Goal: Task Accomplishment & Management: Manage account settings

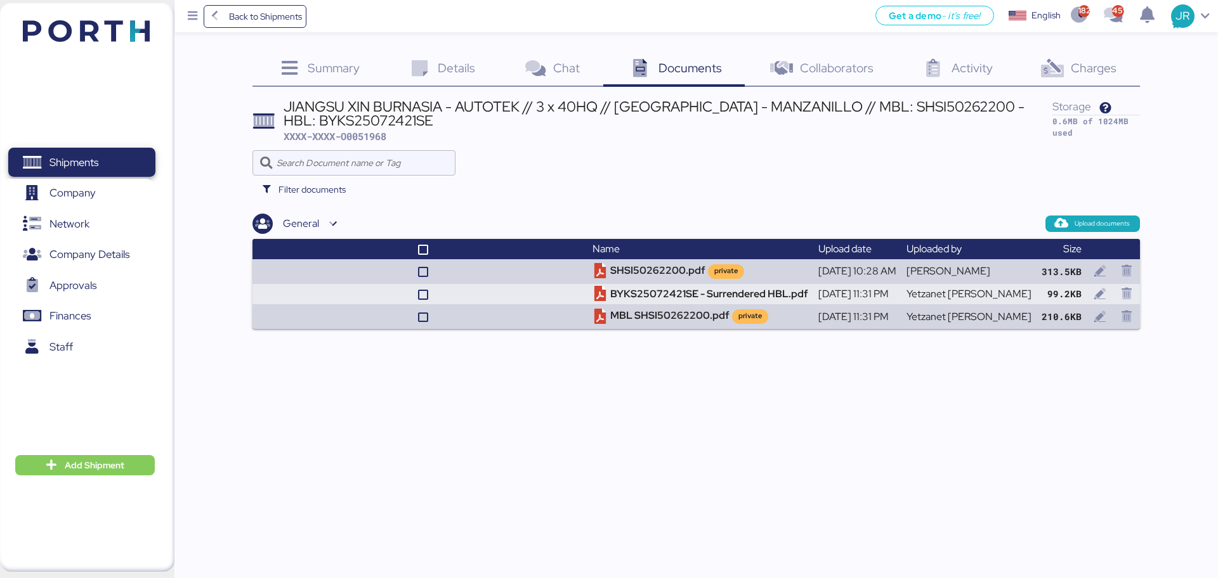
click at [88, 162] on span "Shipments" at bounding box center [73, 162] width 49 height 18
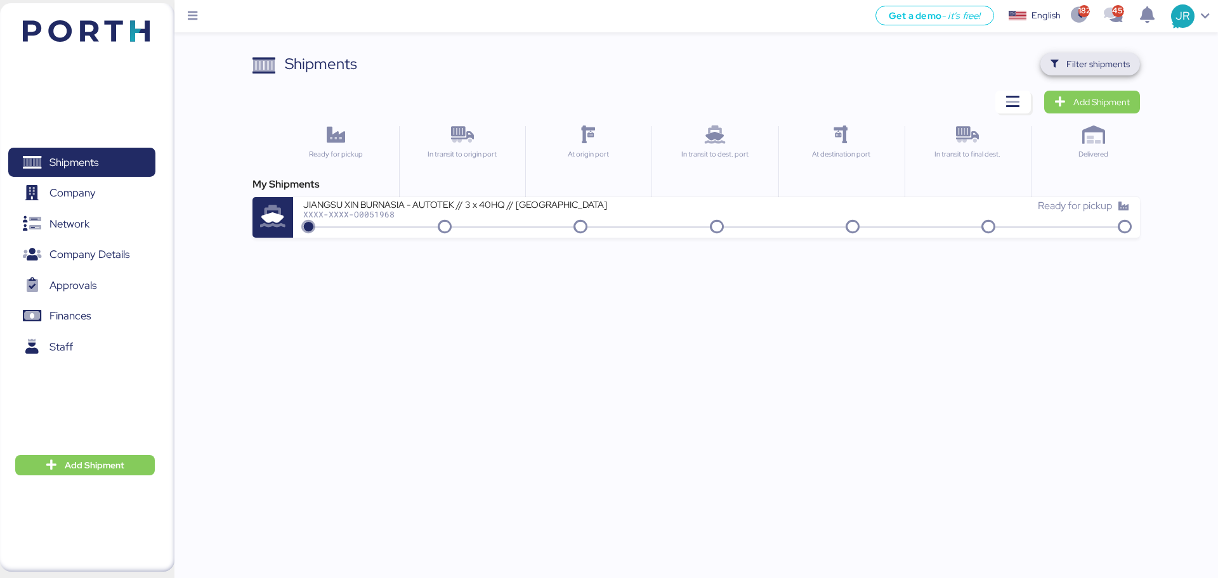
click at [1081, 56] on span "Filter shipments" at bounding box center [1097, 63] width 63 height 15
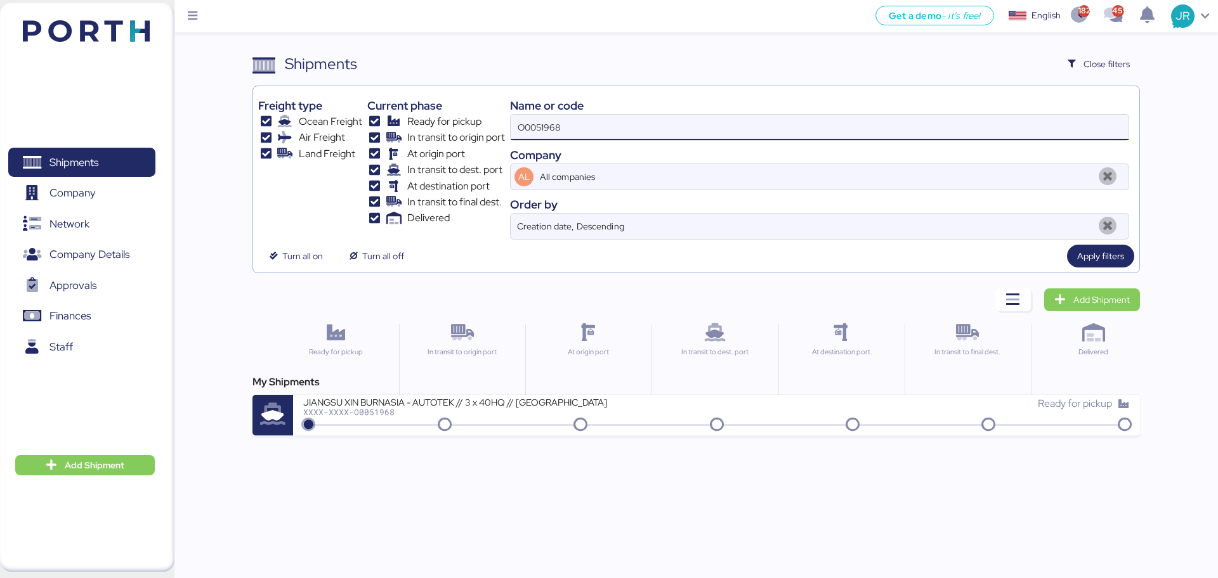
drag, startPoint x: 656, startPoint y: 128, endPoint x: 426, endPoint y: 135, distance: 230.3
click at [428, 135] on div "Freight type Ocean Freight Air Freight Land Freight Current phase Ready for pic…" at bounding box center [695, 165] width 875 height 148
paste input "86"
type input "O0051986"
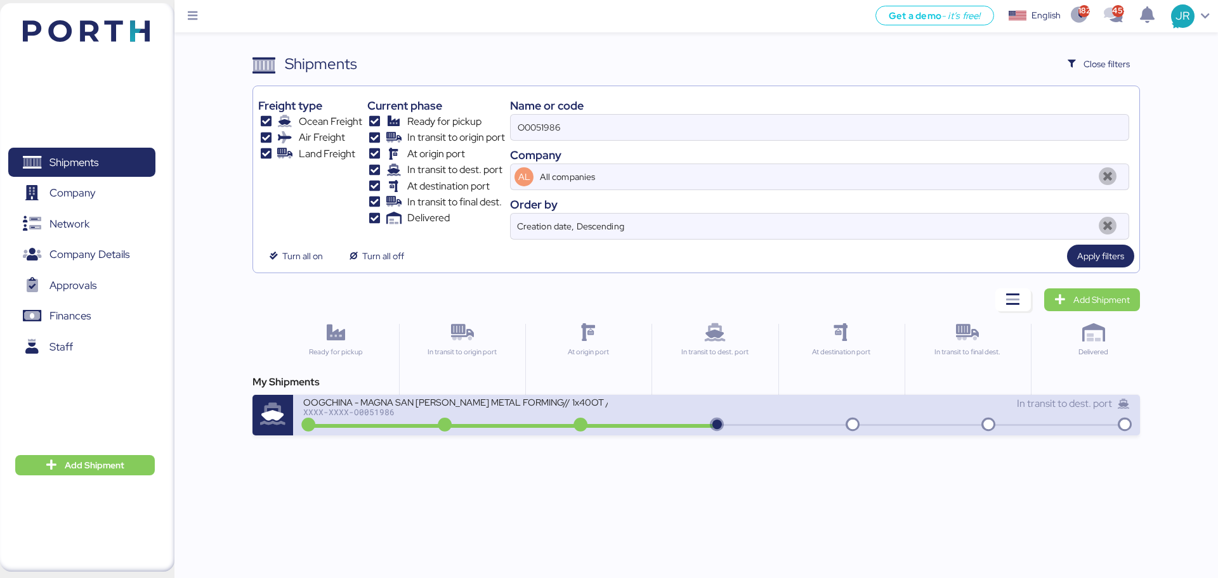
click at [389, 409] on div "XXXX-XXXX-O0051986" at bounding box center [455, 412] width 304 height 9
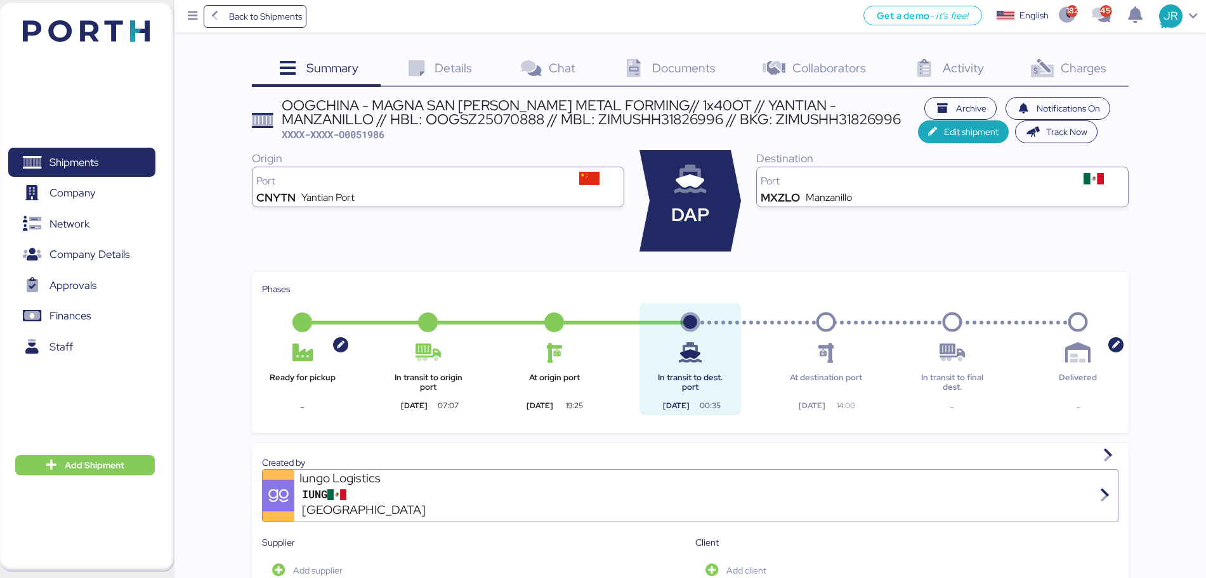
click at [1091, 72] on span "Charges" at bounding box center [1083, 68] width 46 height 16
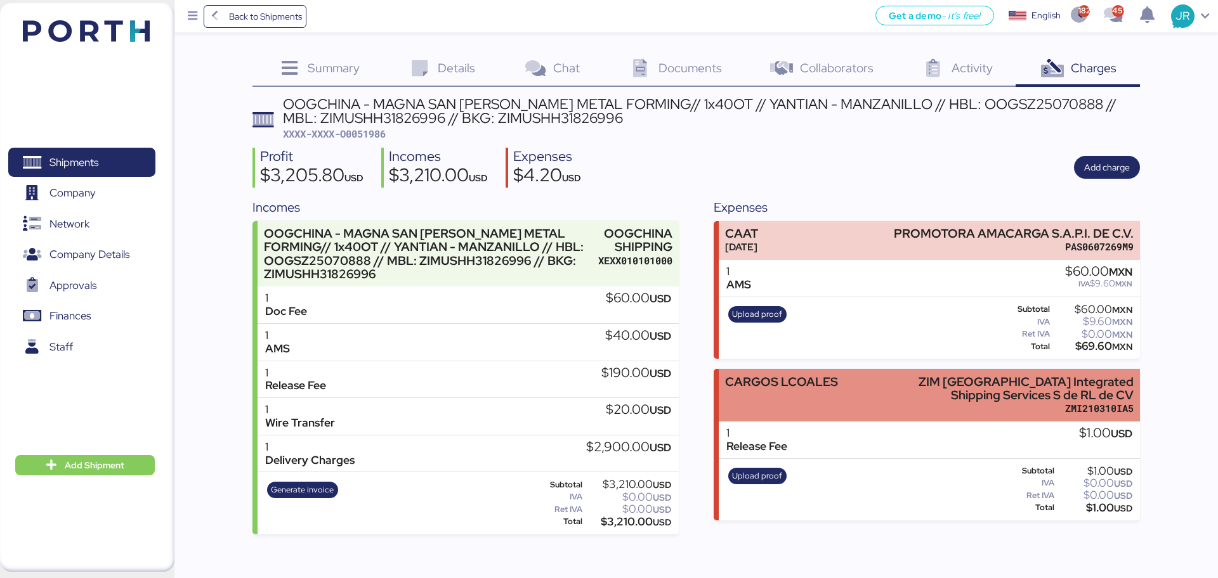
click at [779, 386] on div "CARGOS LCOALES" at bounding box center [781, 381] width 113 height 13
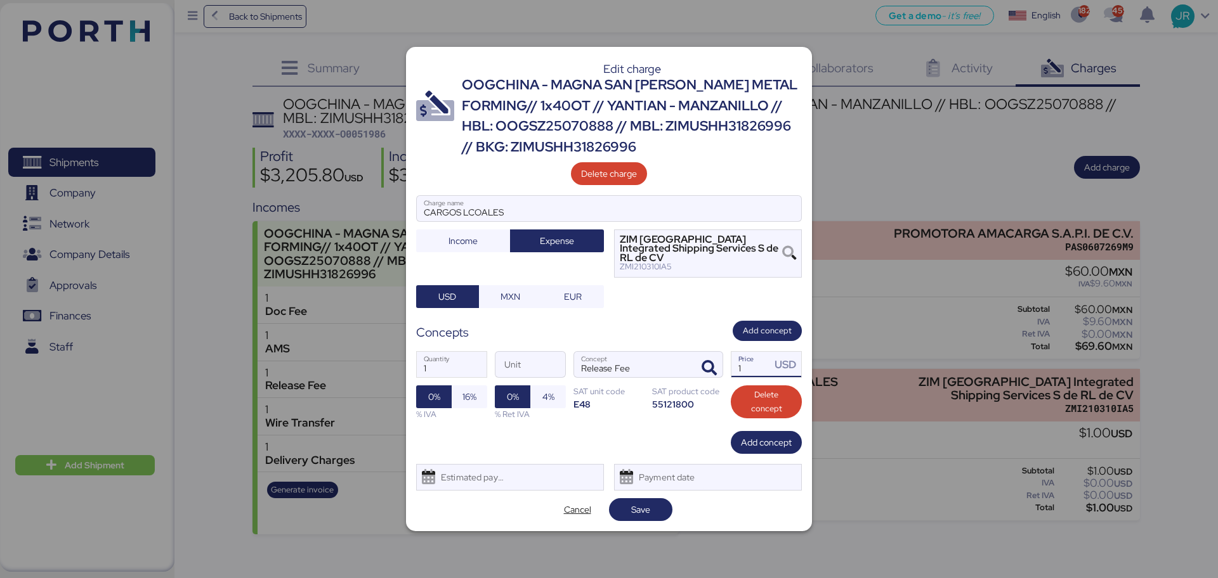
click at [757, 363] on input "1" at bounding box center [750, 364] width 39 height 25
type input "235"
click at [465, 465] on div "Estimated payment date" at bounding box center [469, 477] width 75 height 25
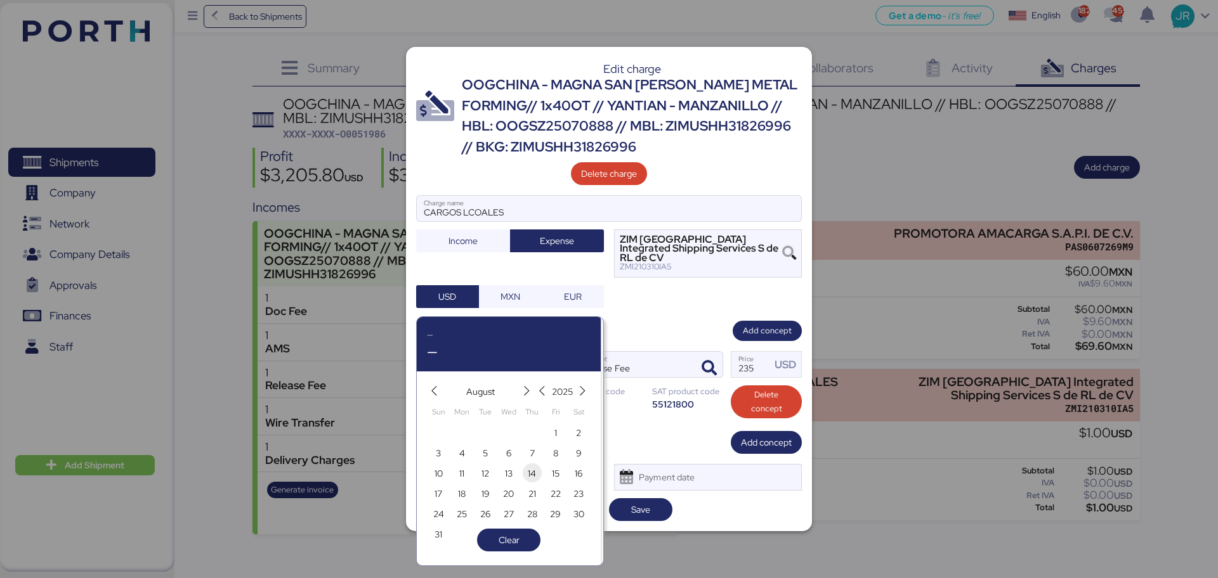
click at [528, 474] on span "14" at bounding box center [532, 473] width 8 height 15
type input "[DATE]"
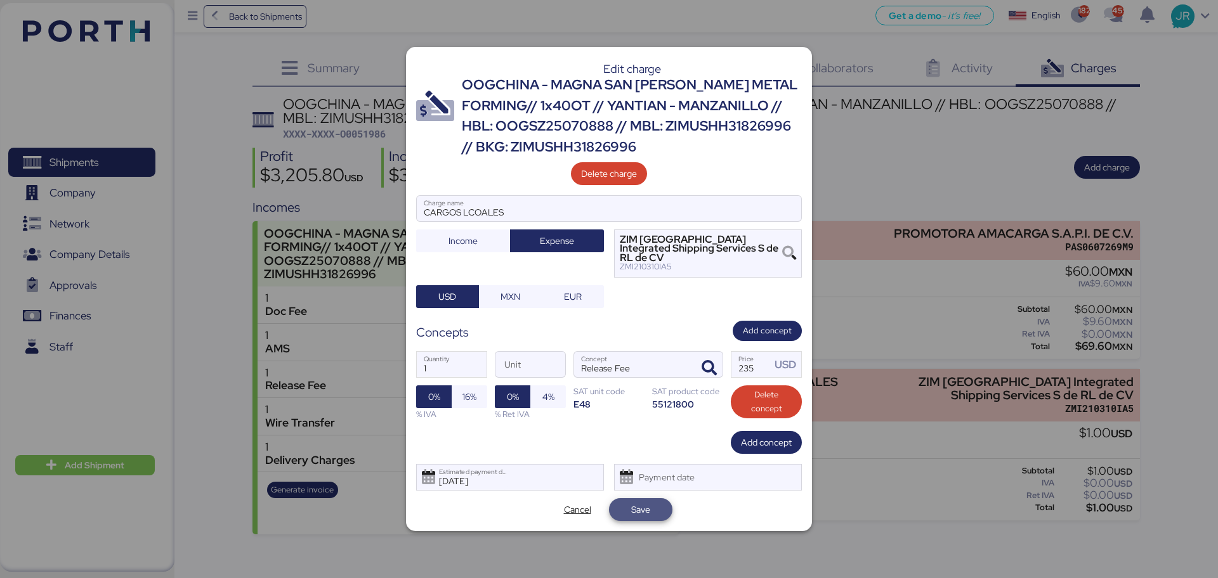
click at [643, 502] on span "Save" at bounding box center [640, 509] width 19 height 15
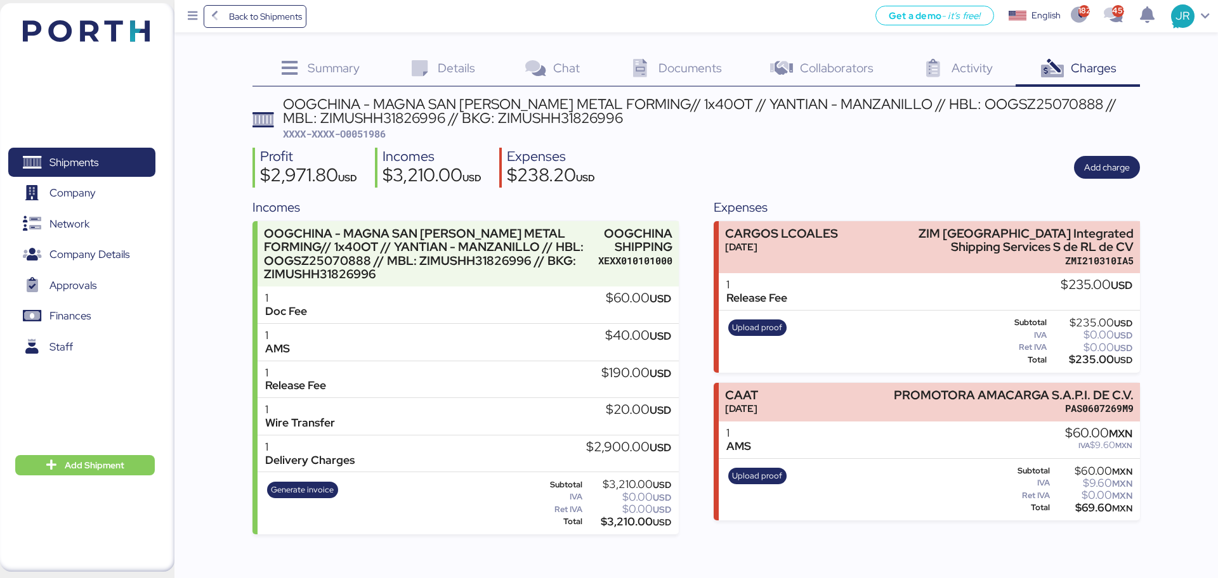
click at [353, 136] on span "XXXX-XXXX-O0051986" at bounding box center [334, 133] width 103 height 13
copy span "O0051986"
click at [98, 158] on span "Shipments" at bounding box center [73, 162] width 49 height 18
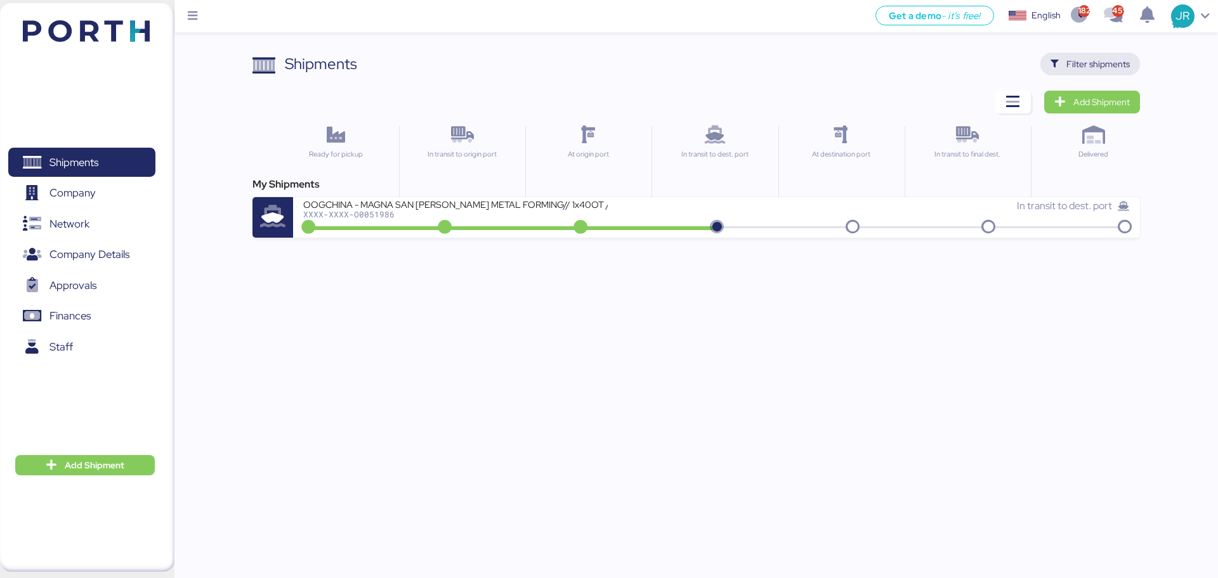
click at [1066, 65] on span "Filter shipments" at bounding box center [1089, 64] width 79 height 18
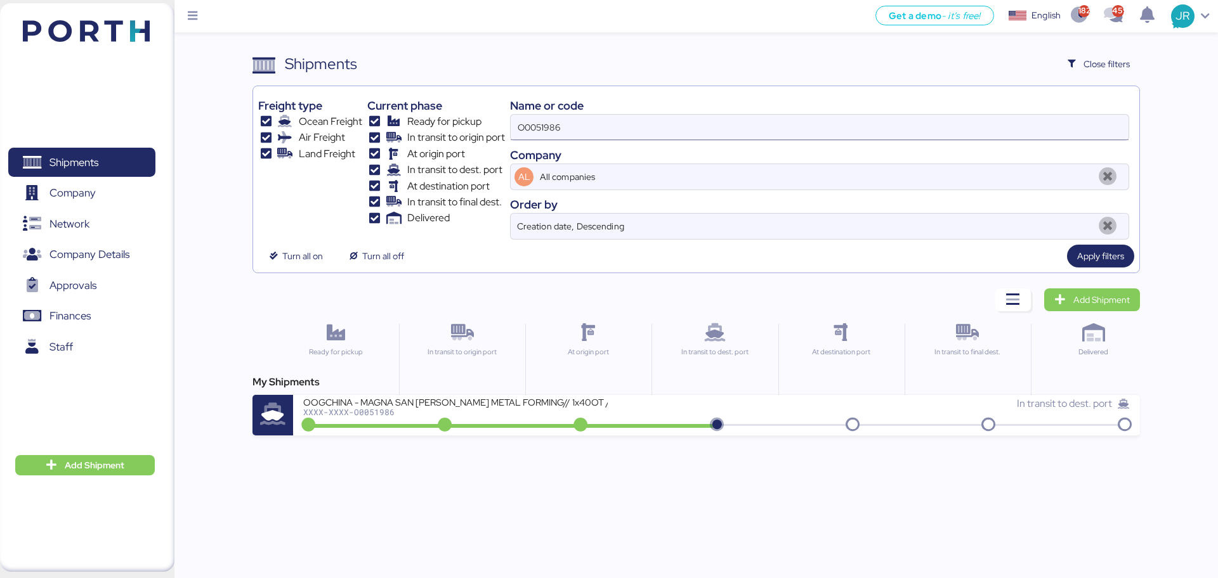
click at [561, 129] on input "O0051986" at bounding box center [820, 127] width 618 height 25
paste input "2005"
type input "O0052005"
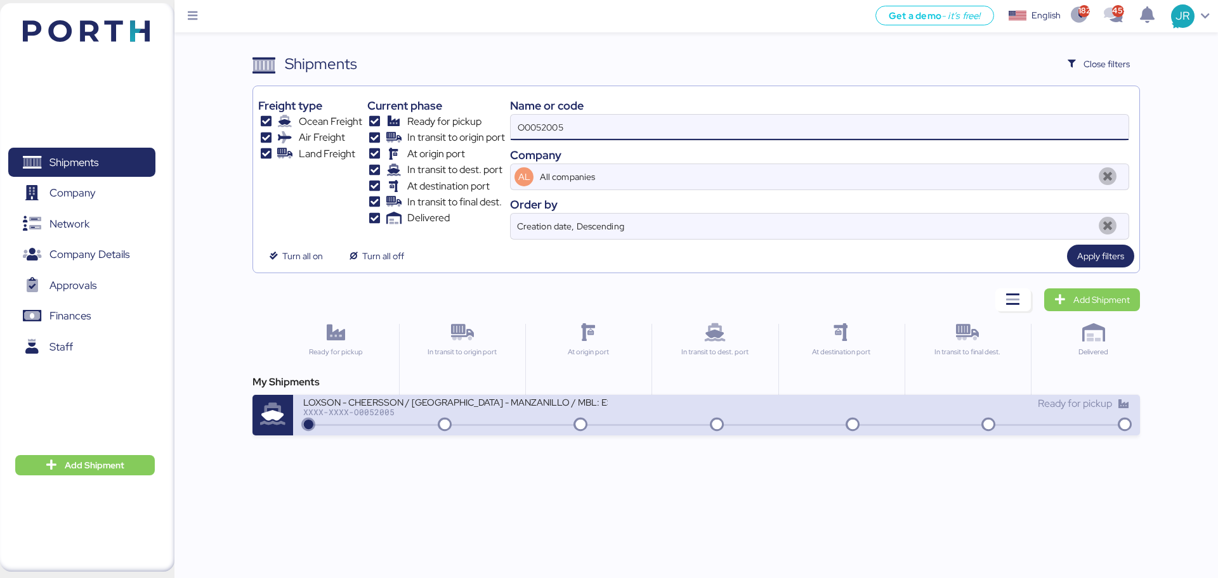
click at [377, 408] on div "XXXX-XXXX-O0052005" at bounding box center [455, 412] width 304 height 9
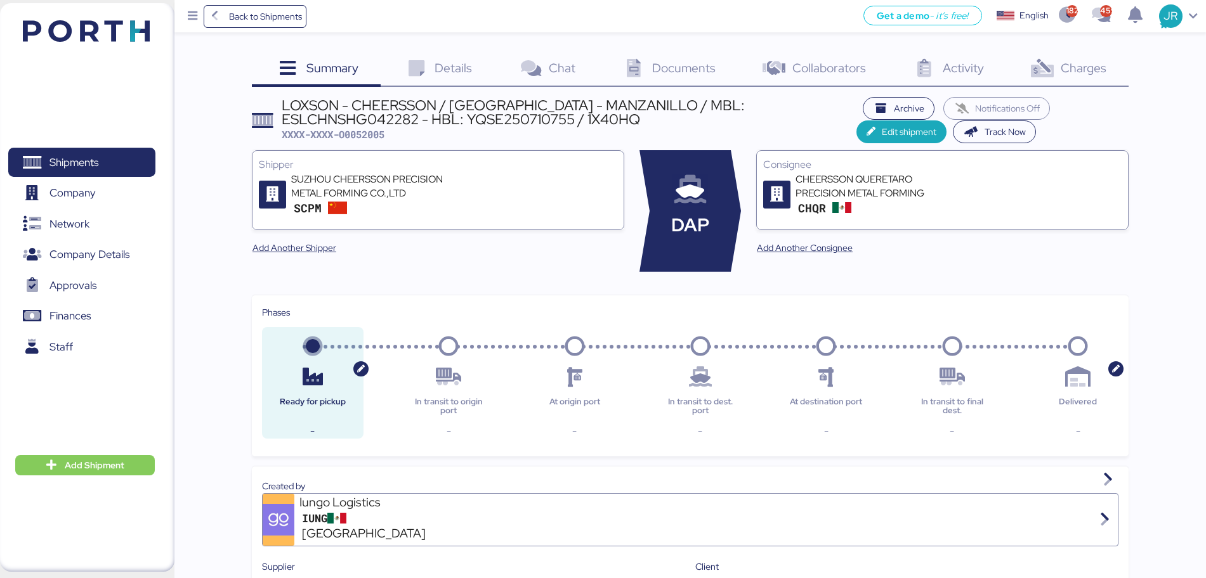
click at [1089, 70] on span "Charges" at bounding box center [1083, 68] width 46 height 16
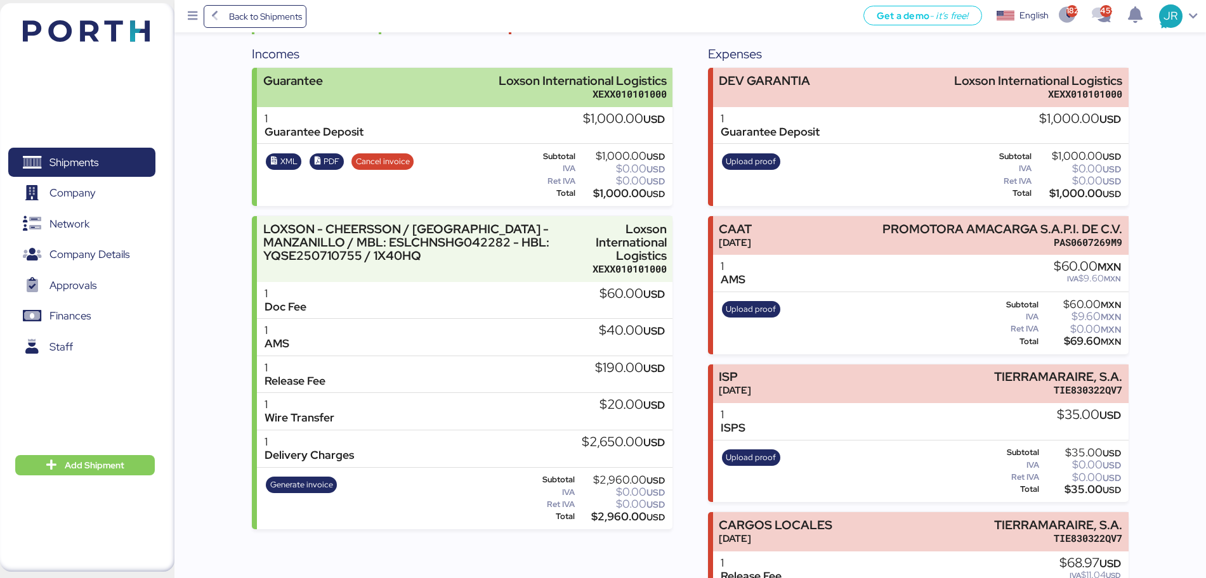
scroll to position [159, 0]
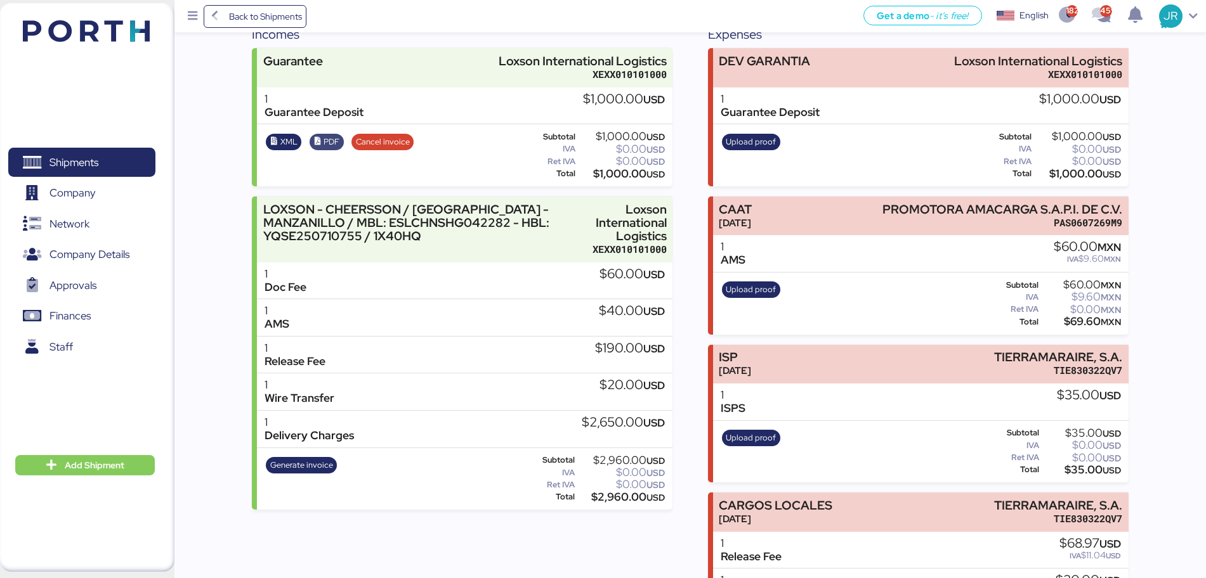
click at [322, 144] on span "PDF" at bounding box center [326, 142] width 26 height 14
